Goal: Task Accomplishment & Management: Manage account settings

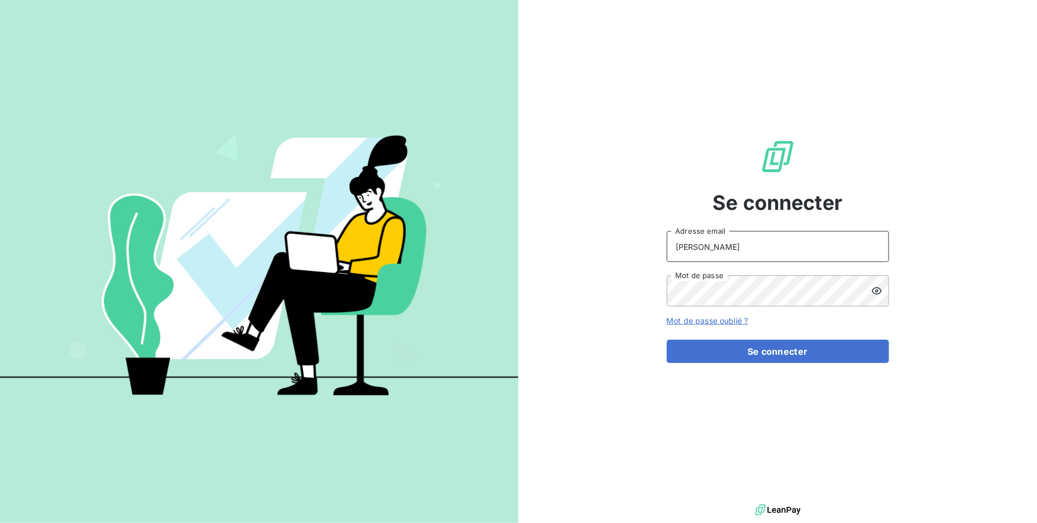
drag, startPoint x: 634, startPoint y: 247, endPoint x: 345, endPoint y: 237, distance: 289.6
click at [347, 239] on div "Se connecter [PERSON_NAME] Adresse email Mot de passe Mot de passe oublié ? Se …" at bounding box center [518, 261] width 1037 height 523
type input "[EMAIL_ADDRESS][DOMAIN_NAME]"
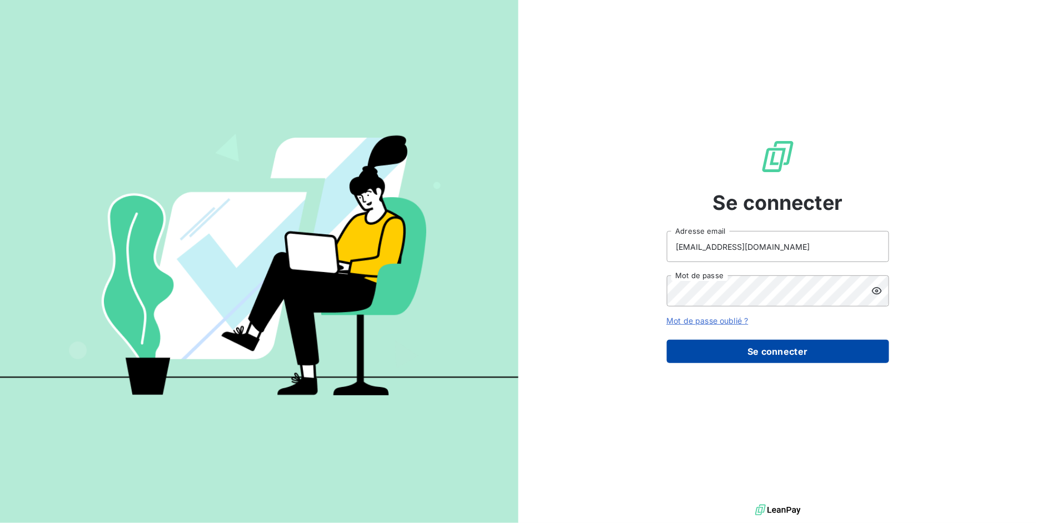
click at [739, 348] on button "Se connecter" at bounding box center [778, 351] width 222 height 23
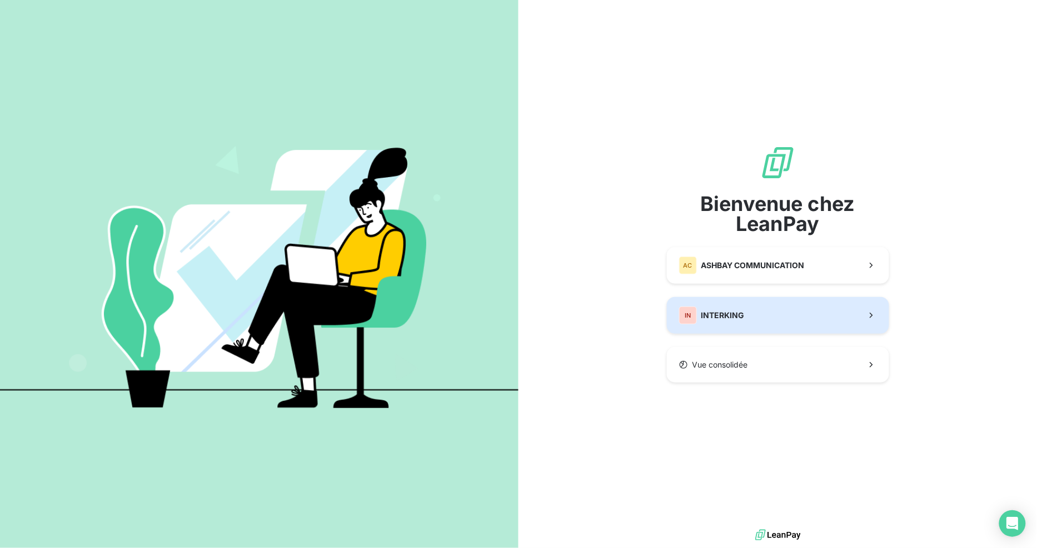
click at [750, 314] on button "IN INTERKING" at bounding box center [778, 315] width 222 height 37
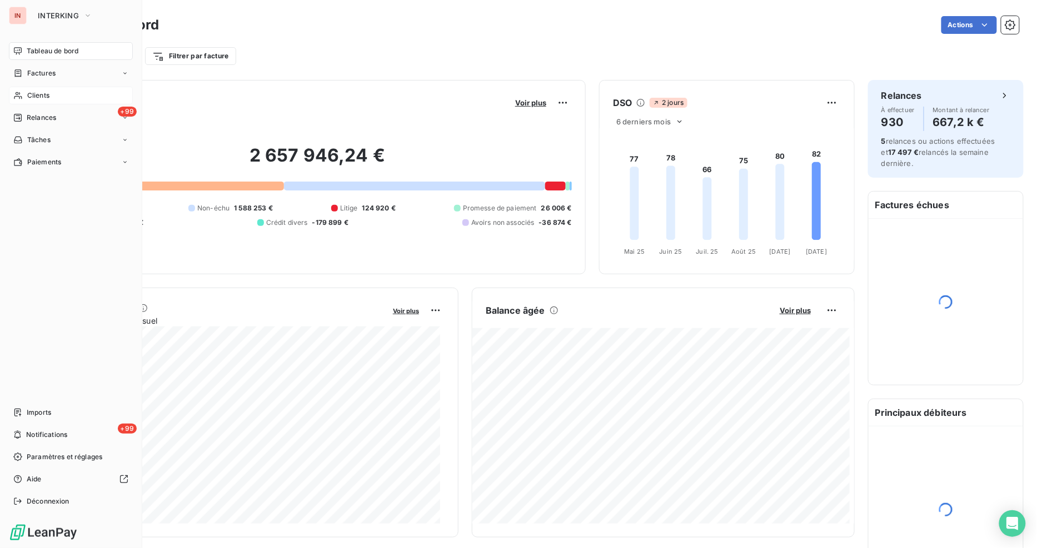
click at [28, 93] on span "Clients" at bounding box center [38, 96] width 22 height 10
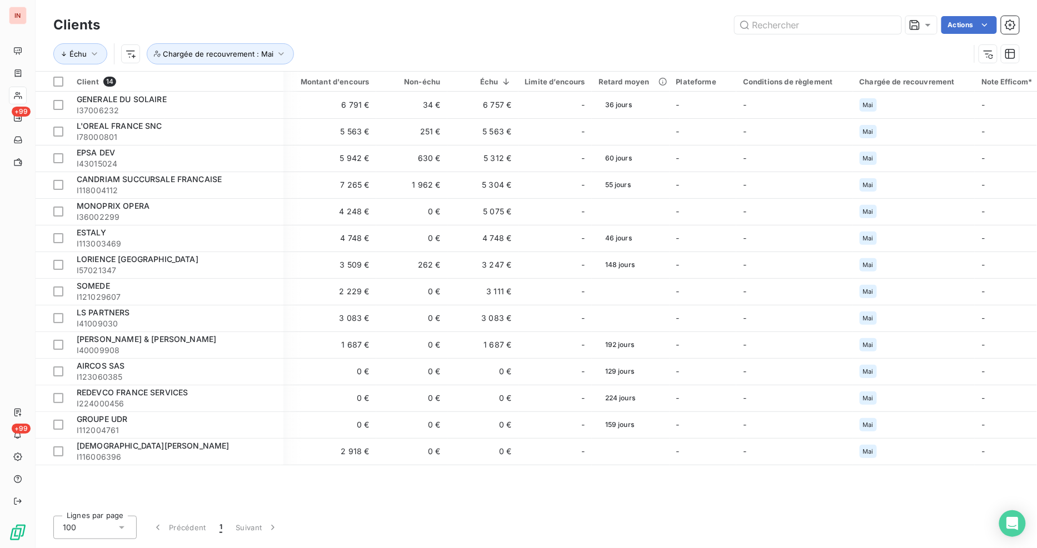
scroll to position [0, 128]
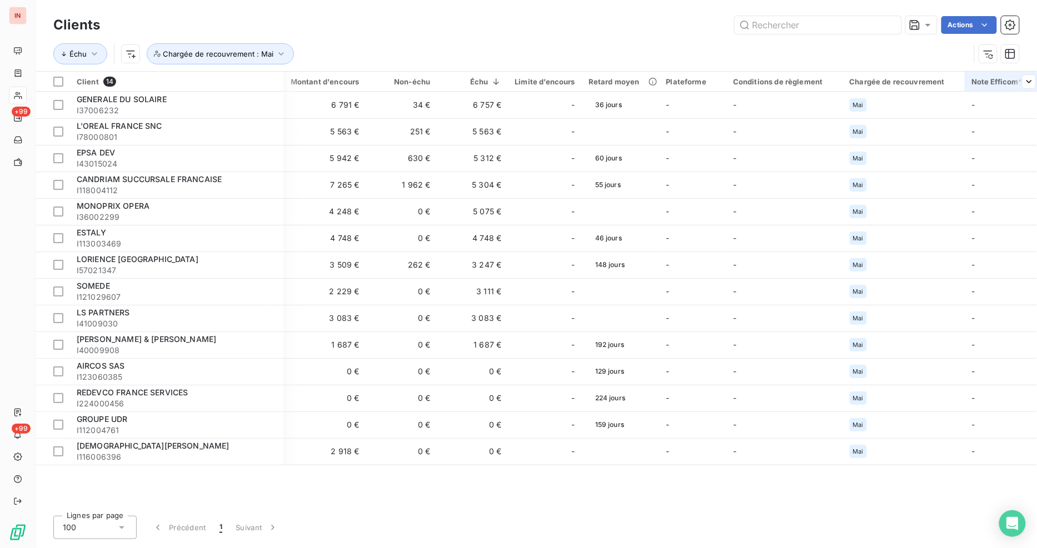
click at [1030, 82] on th "Note Efficom*" at bounding box center [1003, 82] width 78 height 20
click at [1009, 114] on icon at bounding box center [1008, 111] width 11 height 11
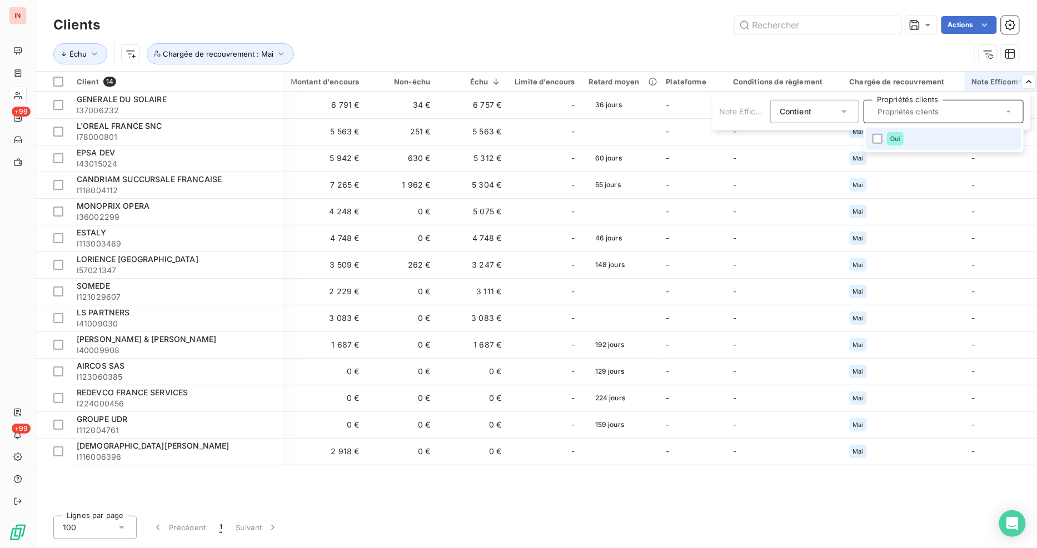
click at [1009, 114] on icon at bounding box center [1008, 111] width 11 height 11
click at [511, 26] on html "IN +99 +99 Clients Actions Échu Chargée de recouvrement : Mai Client 14 Plan de…" at bounding box center [518, 274] width 1037 height 548
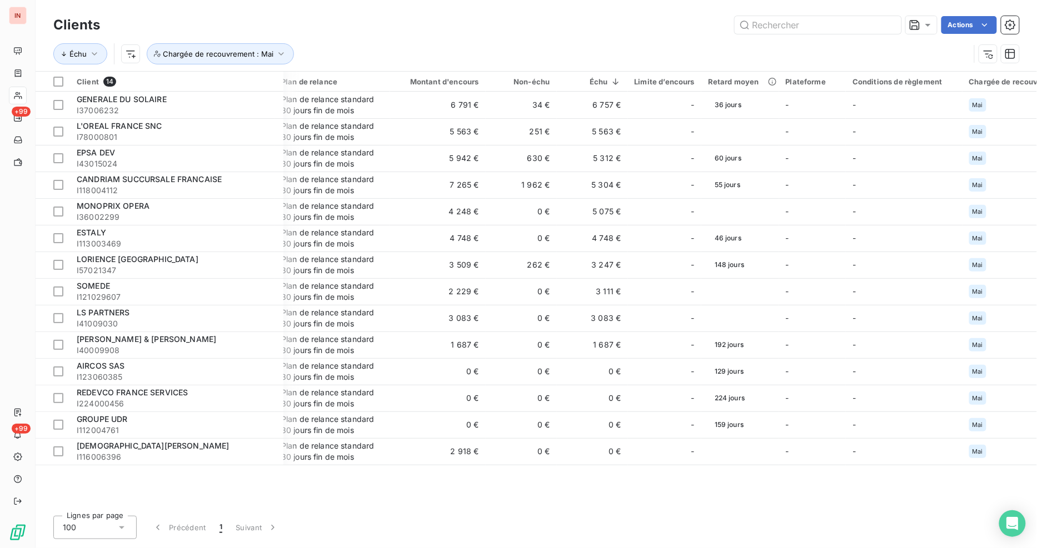
scroll to position [0, 7]
click at [279, 54] on icon "button" at bounding box center [281, 53] width 6 height 3
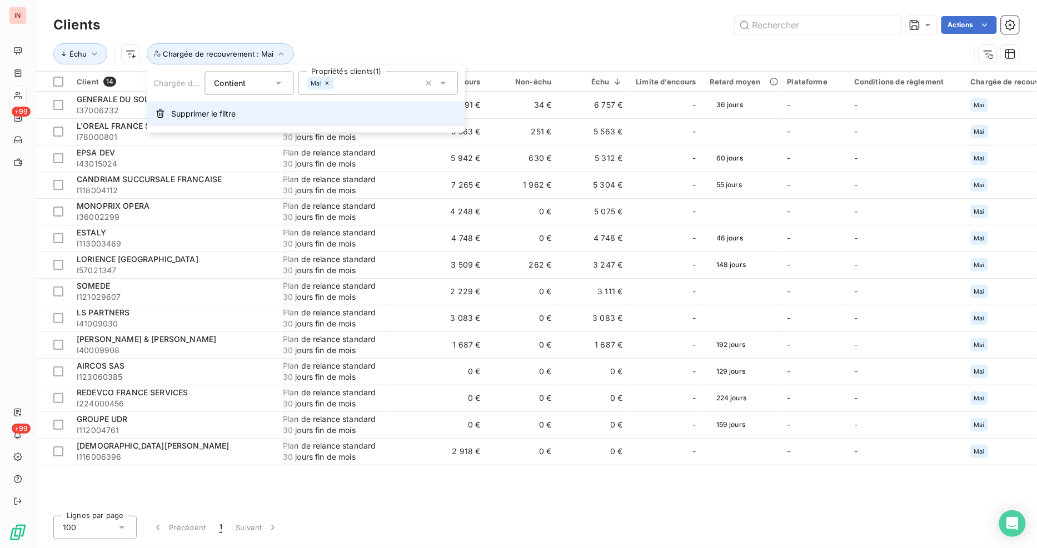
click at [197, 109] on span "Supprimer le filtre" at bounding box center [203, 113] width 64 height 11
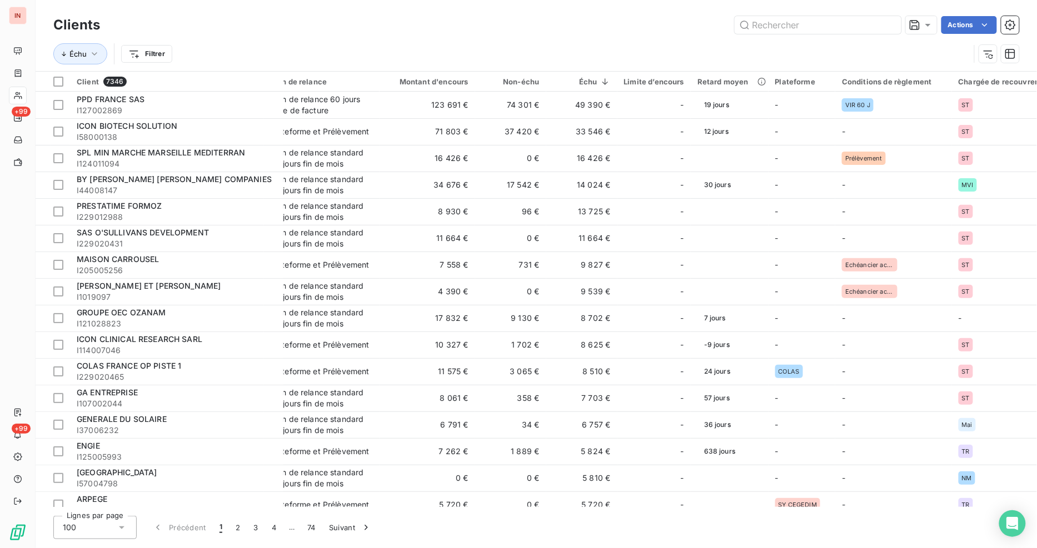
scroll to position [0, 0]
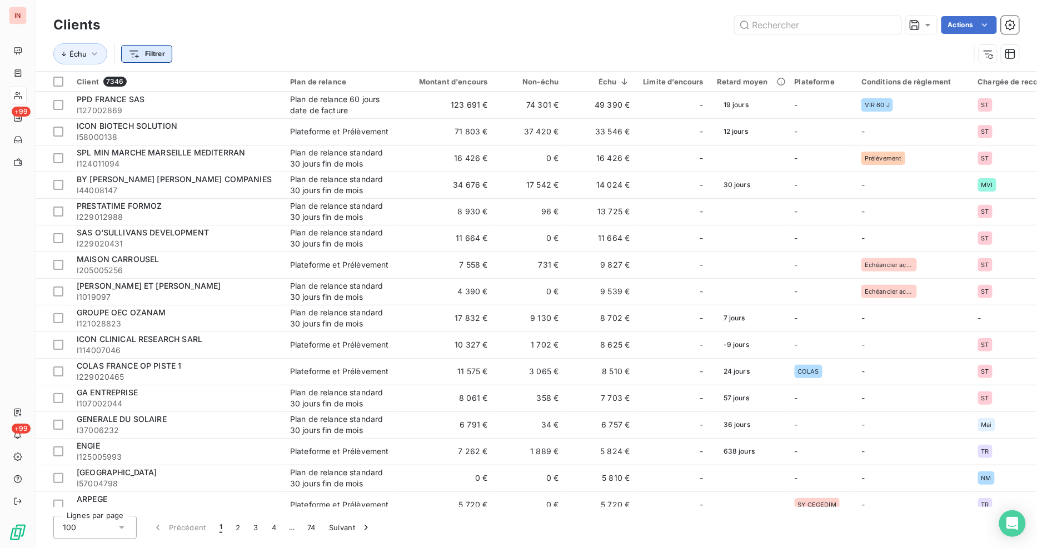
click at [136, 56] on html "IN +99 +99 Clients Actions Échu Filtrer Client 7346 Plan de relance Montant d'e…" at bounding box center [518, 274] width 1037 height 548
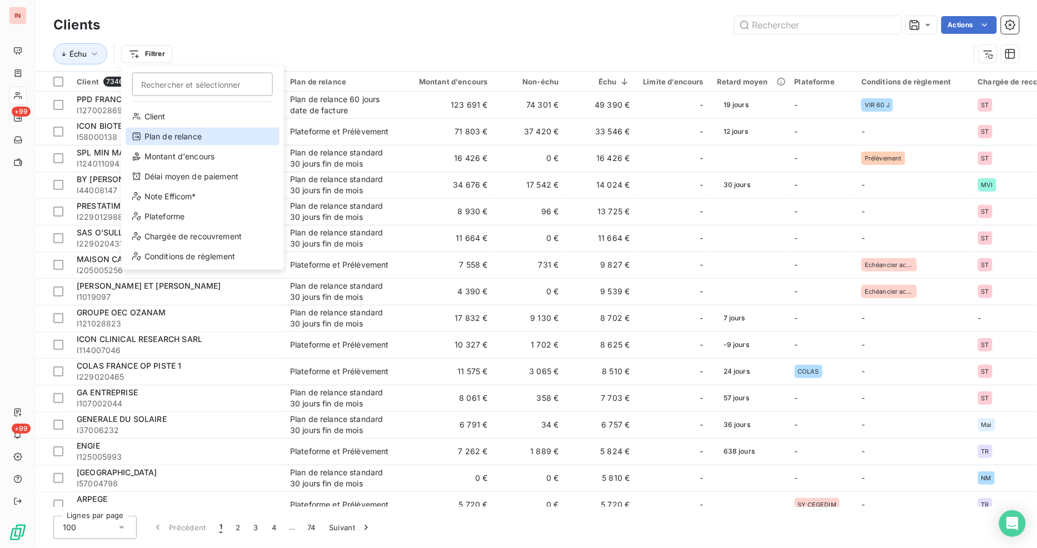
click at [178, 136] on div "Plan de relance" at bounding box center [203, 137] width 154 height 18
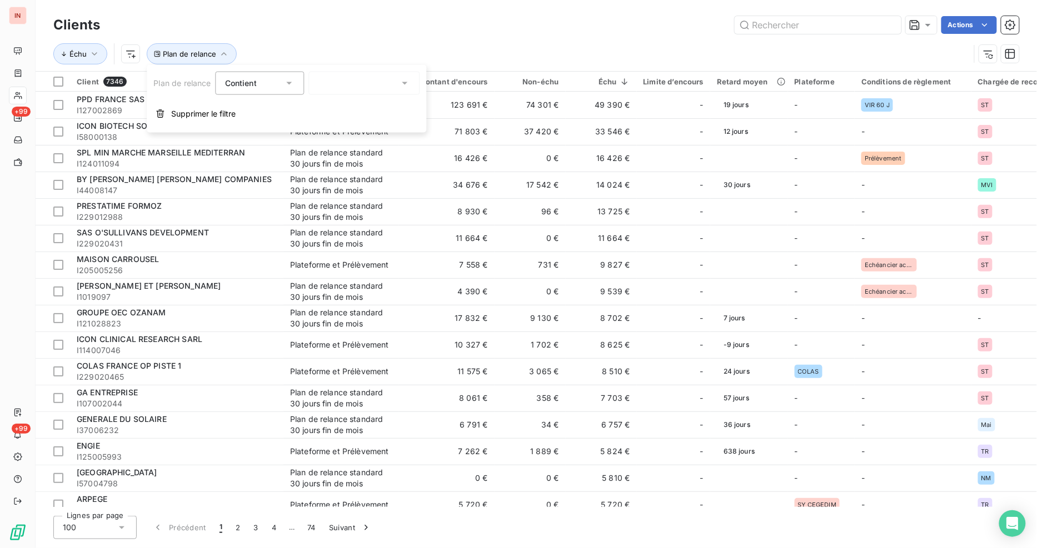
click at [402, 82] on icon at bounding box center [404, 83] width 11 height 11
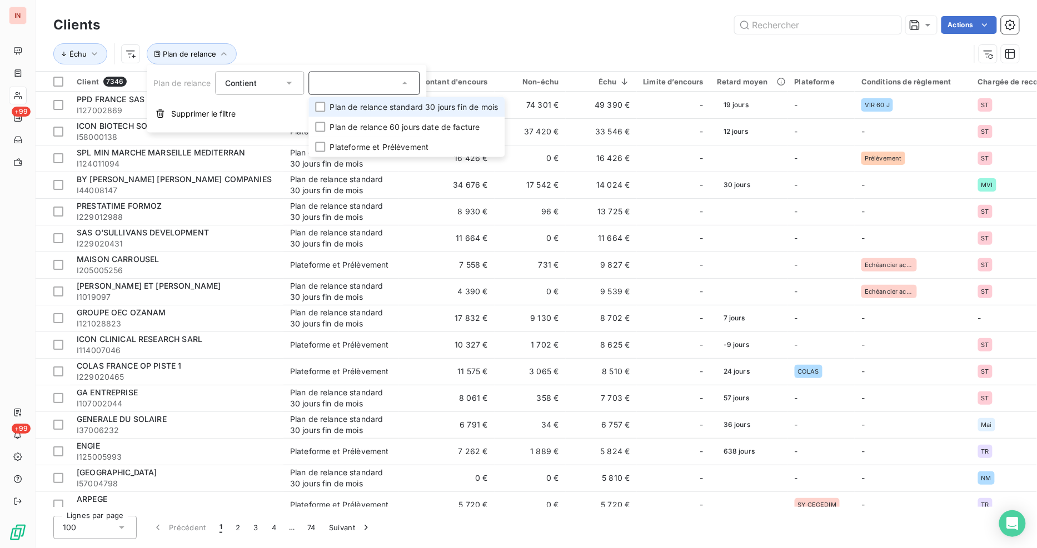
click at [402, 82] on icon at bounding box center [404, 83] width 11 height 11
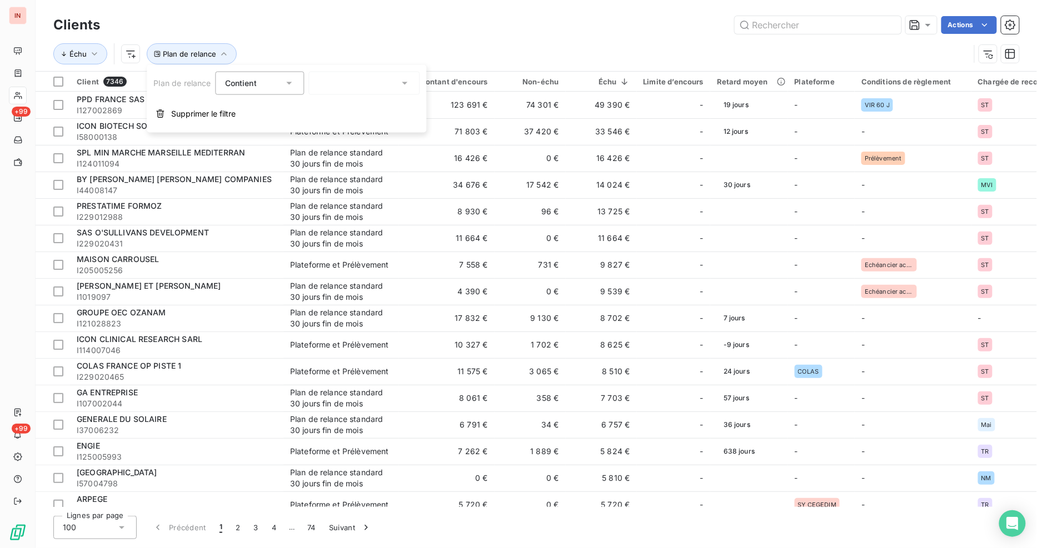
click at [293, 86] on icon at bounding box center [289, 83] width 11 height 11
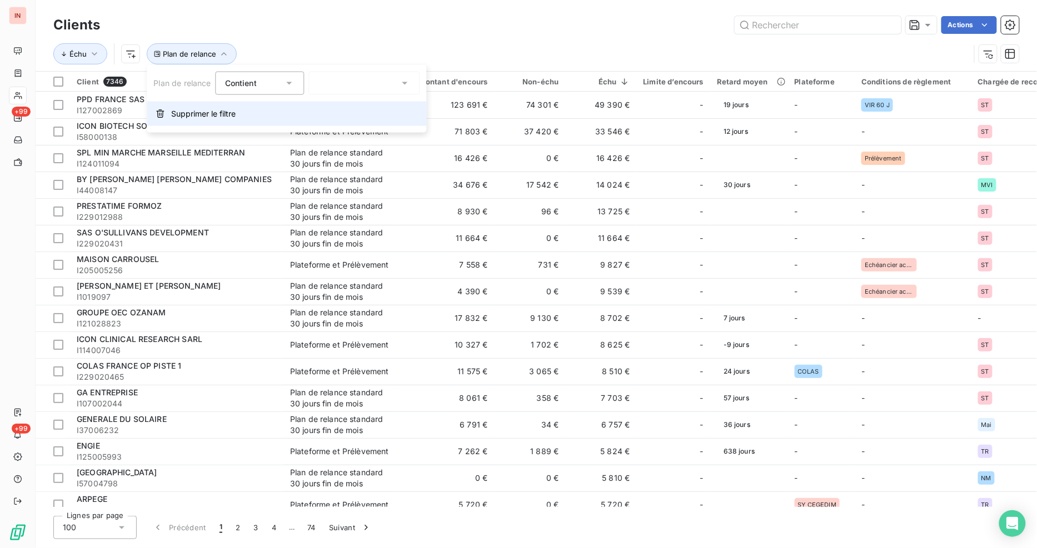
click at [196, 114] on span "Supprimer le filtre" at bounding box center [203, 113] width 64 height 11
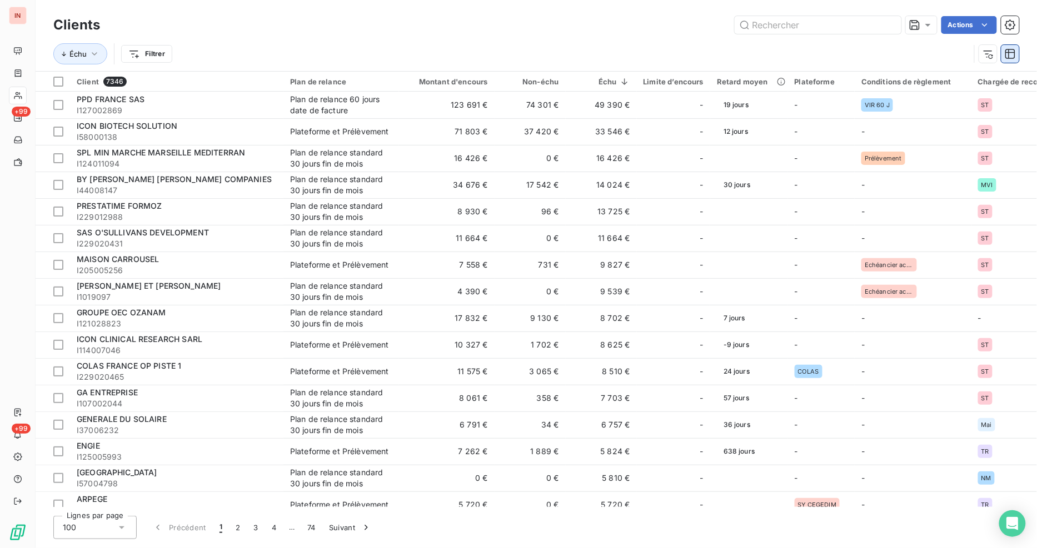
click at [1008, 50] on icon "button" at bounding box center [1010, 54] width 10 height 10
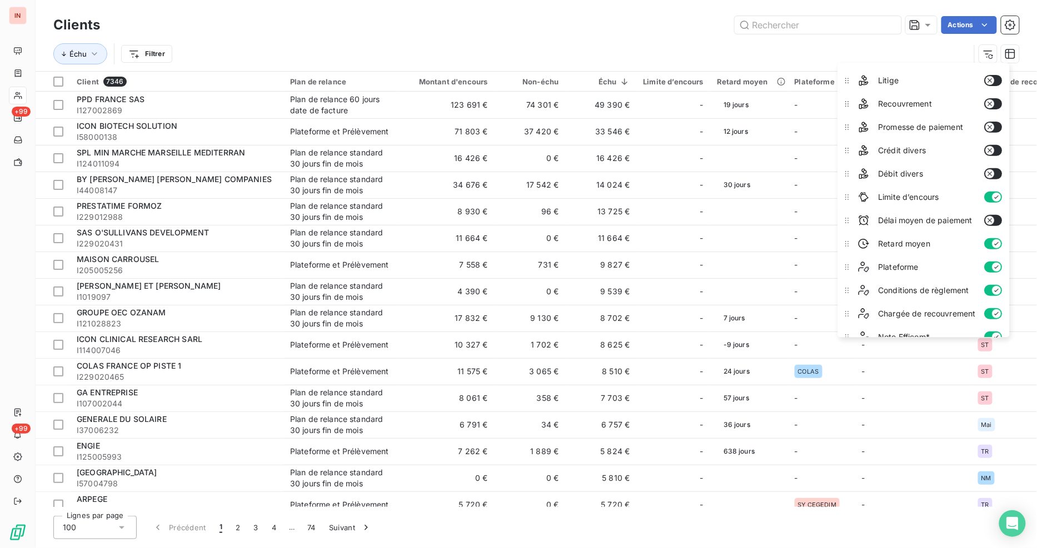
scroll to position [151, 0]
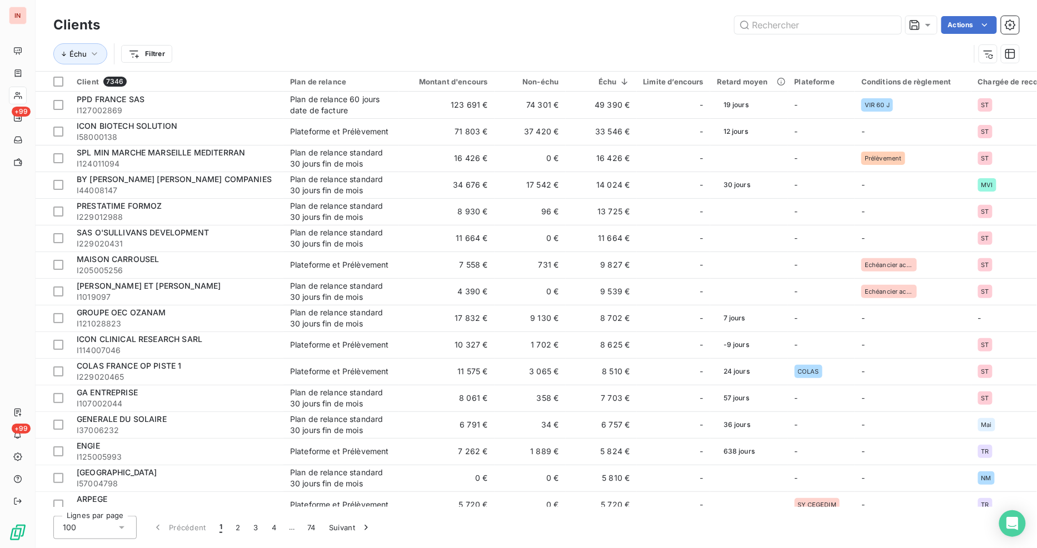
click at [482, 32] on div "Actions" at bounding box center [565, 25] width 905 height 18
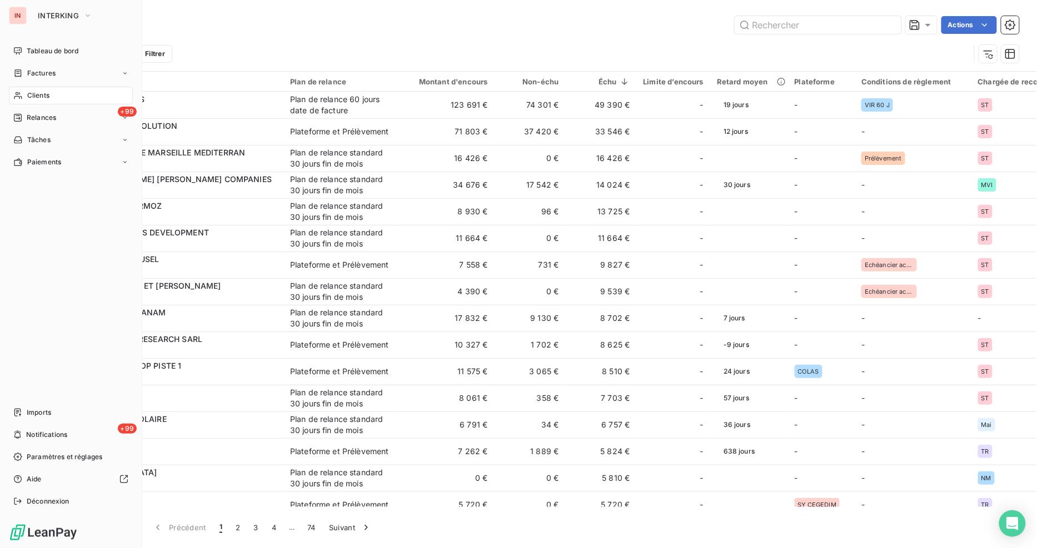
click at [47, 96] on span "Clients" at bounding box center [38, 96] width 22 height 10
click at [46, 113] on span "Relances" at bounding box center [41, 118] width 29 height 10
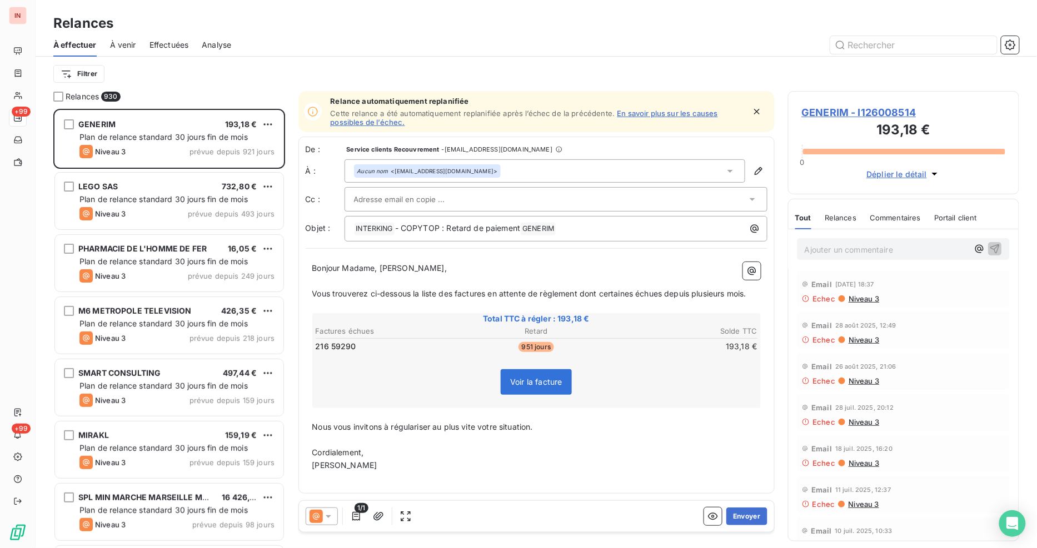
click at [132, 47] on span "À venir" at bounding box center [123, 44] width 26 height 11
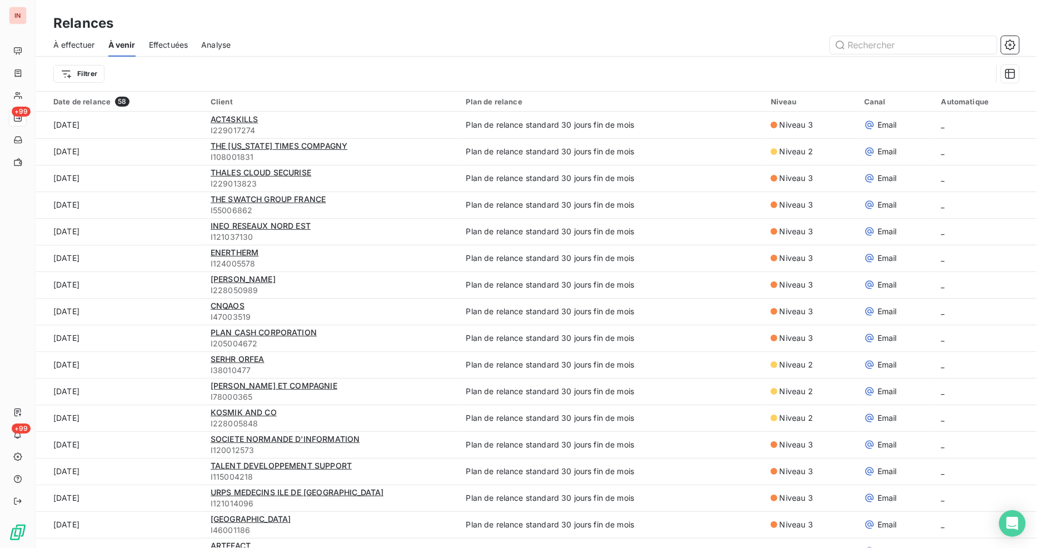
click at [776, 101] on div "Niveau" at bounding box center [810, 101] width 80 height 9
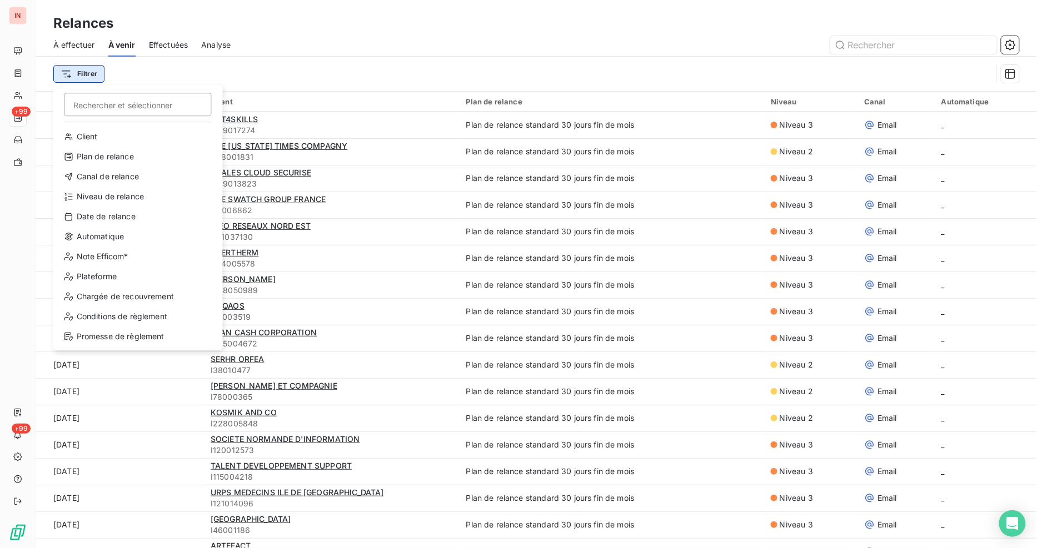
click at [101, 70] on html "IN +99 +99 Relances À effectuer À venir Effectuées Analyse Filtrer Rechercher e…" at bounding box center [518, 274] width 1037 height 548
click at [874, 51] on html "IN +99 +99 Relances À effectuer À venir Effectuées Analyse Filtrer Rechercher e…" at bounding box center [518, 274] width 1037 height 548
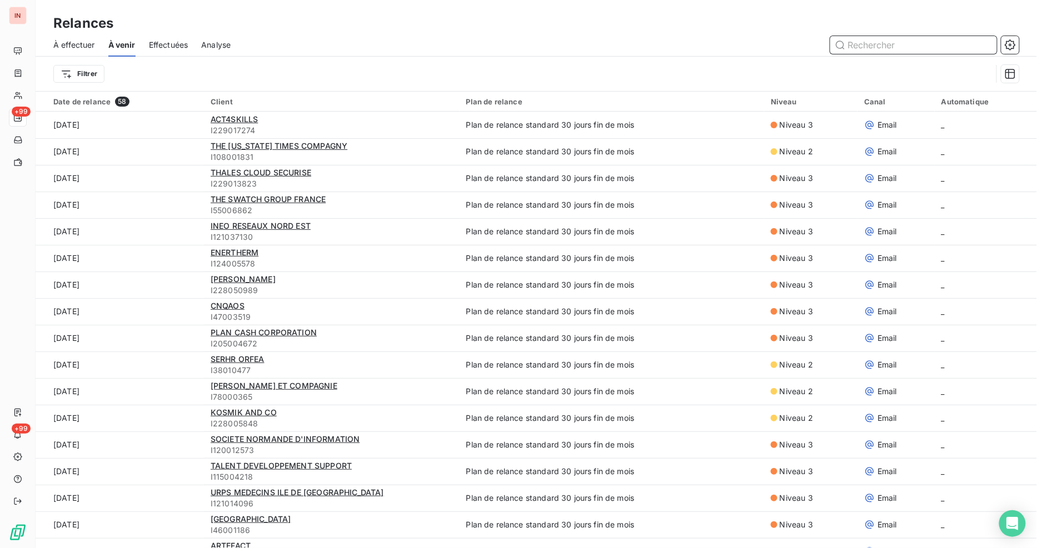
click at [891, 47] on input "text" at bounding box center [913, 45] width 167 height 18
type input "sirpa"
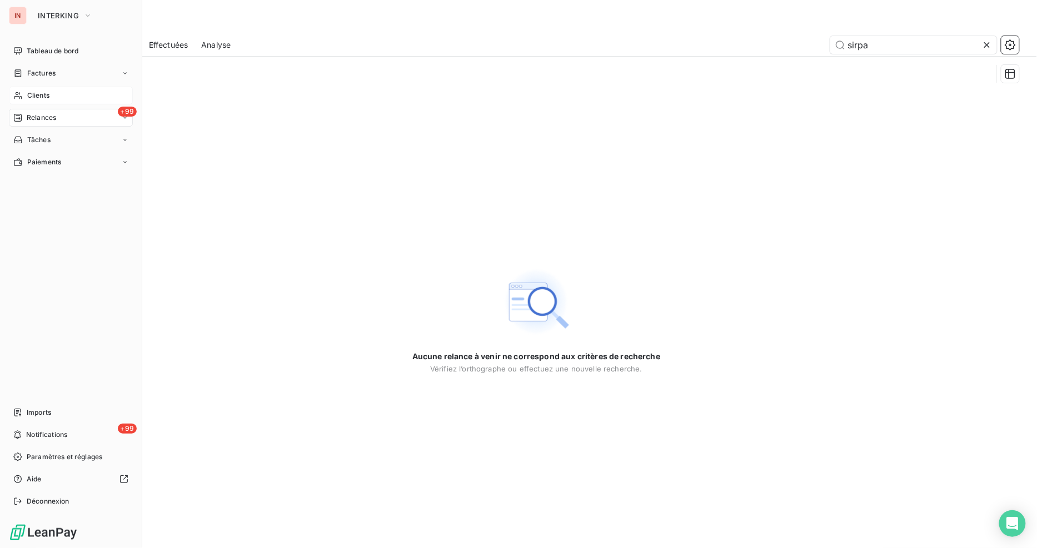
click at [29, 93] on span "Clients" at bounding box center [38, 96] width 22 height 10
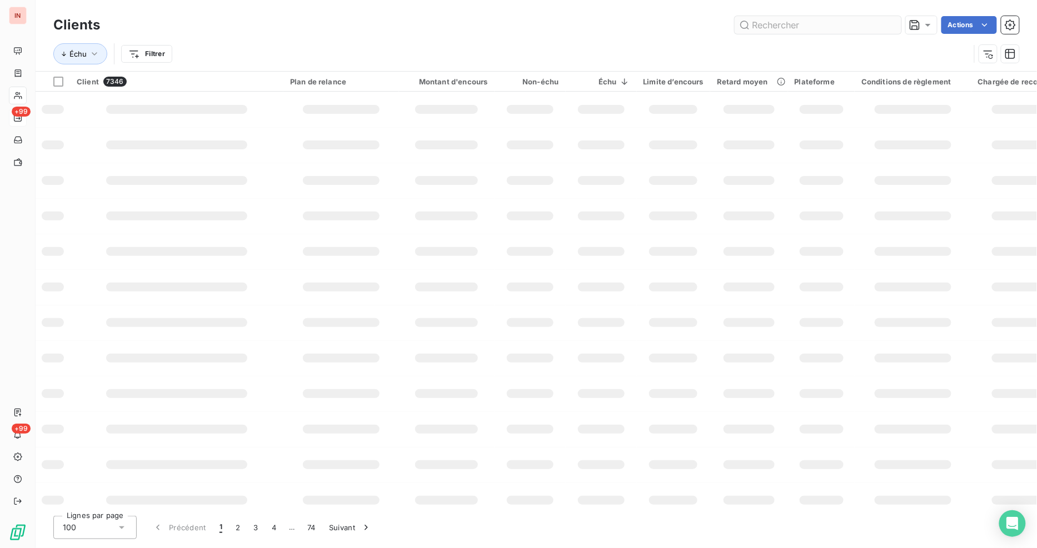
click at [801, 26] on input "text" at bounding box center [817, 25] width 167 height 18
type input "sirpa"
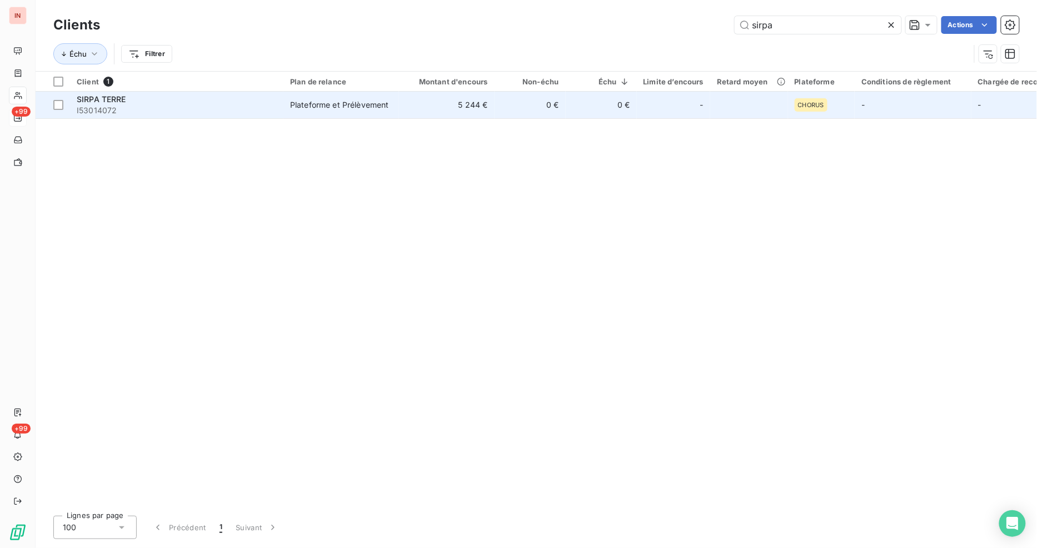
click at [337, 99] on div "Plateforme et Prélèvement" at bounding box center [339, 104] width 99 height 11
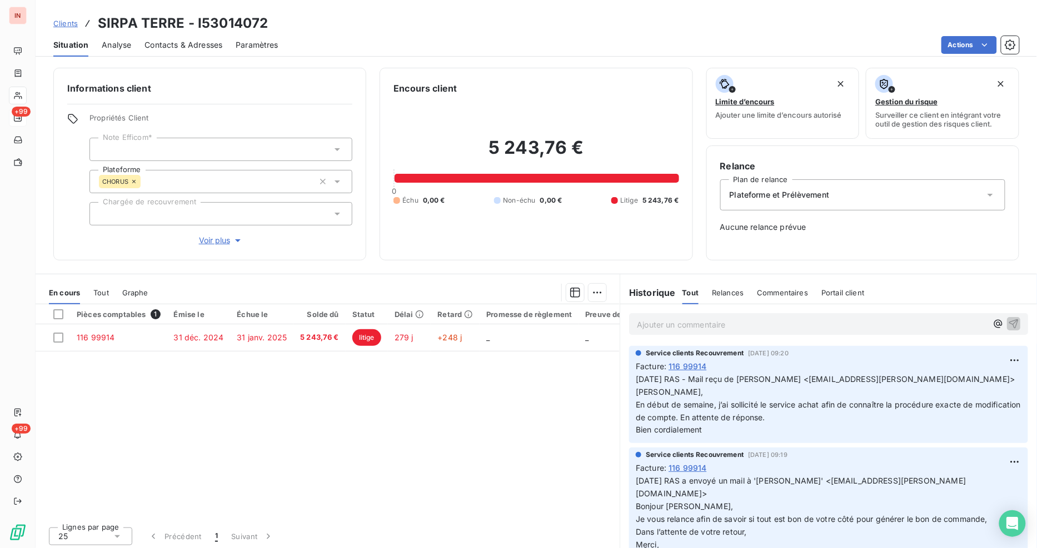
click at [368, 434] on div "Pièces comptables 1 Émise le Échue le Solde dû Statut Délai Retard Promesse de …" at bounding box center [328, 411] width 584 height 214
click at [795, 514] on p "[DATE] RAS a envoyé un mail à '[PERSON_NAME]' <[PERSON_NAME][EMAIL_ADDRESS][DOM…" at bounding box center [827, 513] width 385 height 76
